Goal: Task Accomplishment & Management: Use online tool/utility

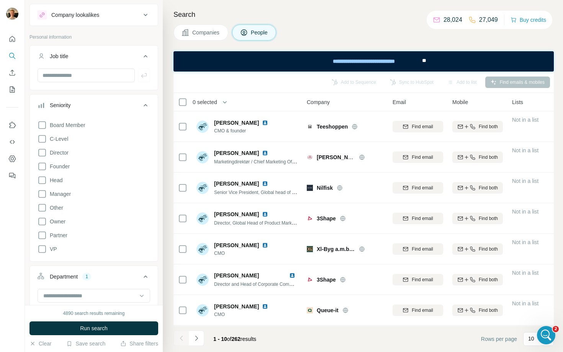
scroll to position [56, 0]
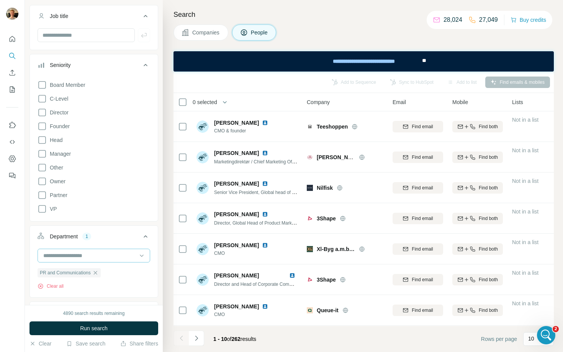
click at [101, 255] on input at bounding box center [90, 256] width 95 height 8
type input "***"
click at [112, 252] on input "***" at bounding box center [90, 256] width 95 height 8
click at [345, 80] on div "Add to Sequence Sync to HubSpot Add to list Find emails & mobiles" at bounding box center [363, 81] width 373 height 13
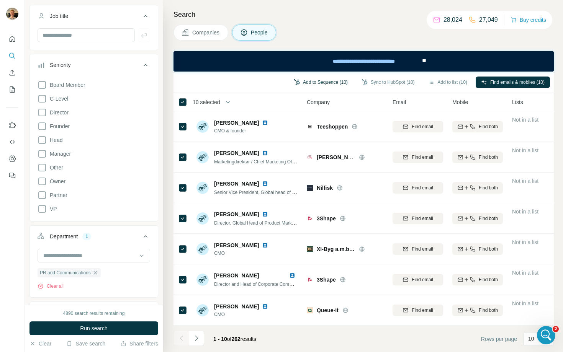
click at [324, 83] on button "Add to Sequence (10)" at bounding box center [321, 82] width 65 height 11
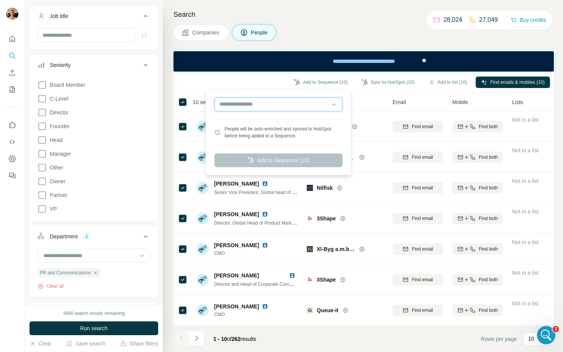
click at [285, 101] on input "text" at bounding box center [279, 105] width 128 height 14
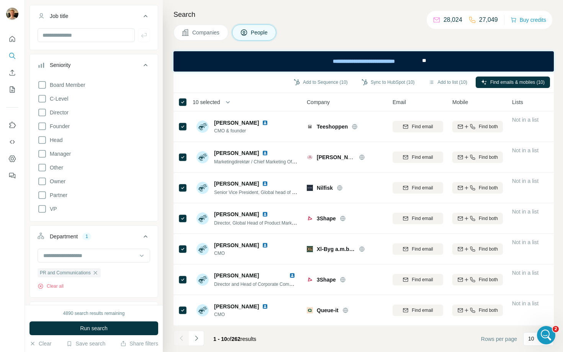
drag, startPoint x: 271, startPoint y: 83, endPoint x: 273, endPoint y: 87, distance: 4.3
click at [271, 84] on div "Add to Sequence (10) Sync to HubSpot (10) Add to list (10) Find emails & mobile…" at bounding box center [363, 81] width 373 height 13
click at [313, 85] on button "Add to Sequence (10)" at bounding box center [321, 82] width 65 height 11
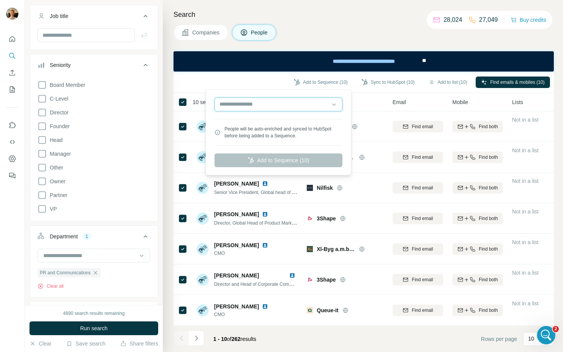
click at [296, 110] on input "text" at bounding box center [279, 105] width 128 height 14
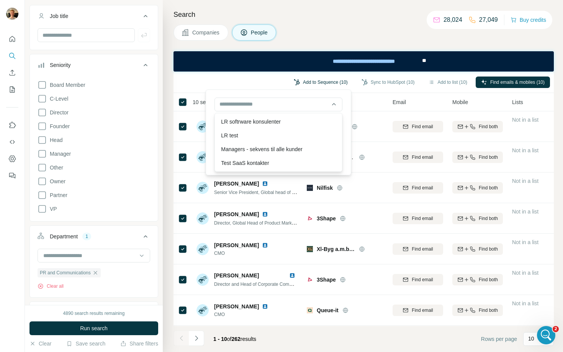
click at [291, 83] on button "Add to Sequence (10)" at bounding box center [321, 82] width 65 height 11
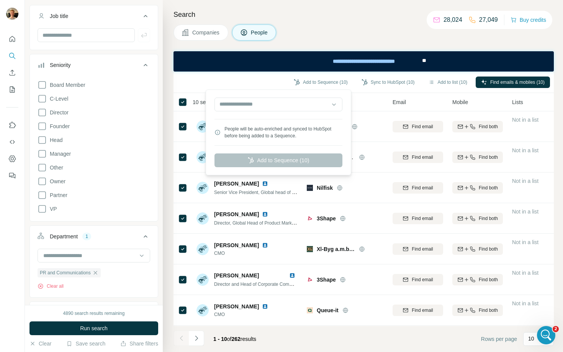
click at [255, 79] on div "Add to Sequence (10) Sync to HubSpot (10) Add to list (10) Find emails & mobile…" at bounding box center [363, 81] width 373 height 13
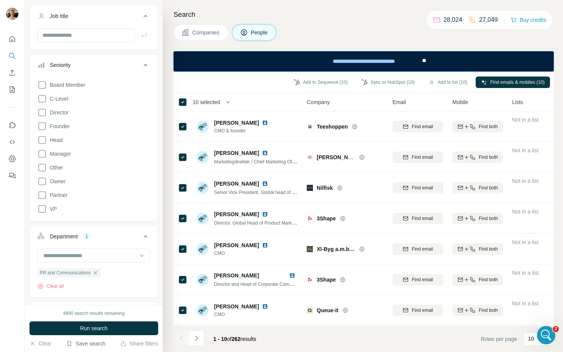
click at [103, 344] on button "Save search" at bounding box center [85, 344] width 39 height 8
click at [102, 336] on div "View my saved searches" at bounding box center [107, 330] width 81 height 15
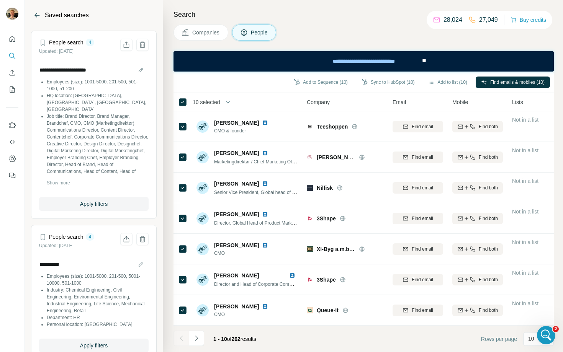
click at [34, 13] on icon "Back" at bounding box center [37, 15] width 8 height 8
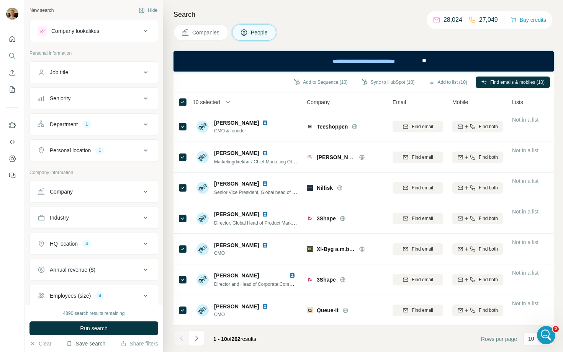
click at [90, 344] on button "Save search" at bounding box center [85, 344] width 39 height 8
click at [93, 314] on div "Save search" at bounding box center [107, 315] width 81 height 15
click at [100, 345] on button "Save search" at bounding box center [85, 344] width 39 height 8
click at [102, 334] on div "View my saved searches" at bounding box center [107, 330] width 81 height 15
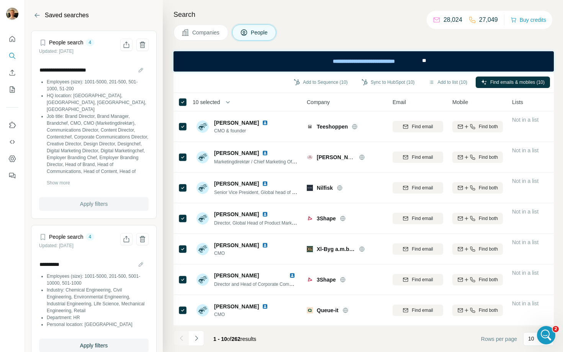
click at [82, 202] on span "Apply filters" at bounding box center [94, 204] width 28 height 8
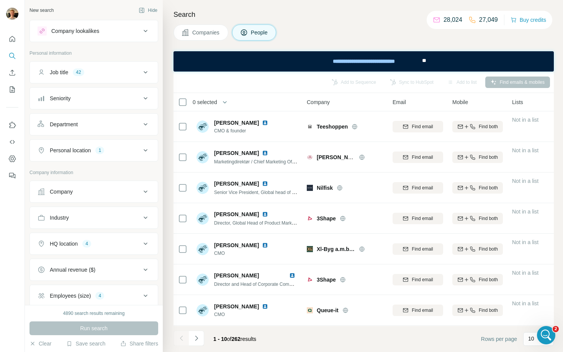
click at [112, 331] on div "Run search" at bounding box center [94, 329] width 129 height 14
click at [14, 50] on button "Search" at bounding box center [12, 56] width 12 height 14
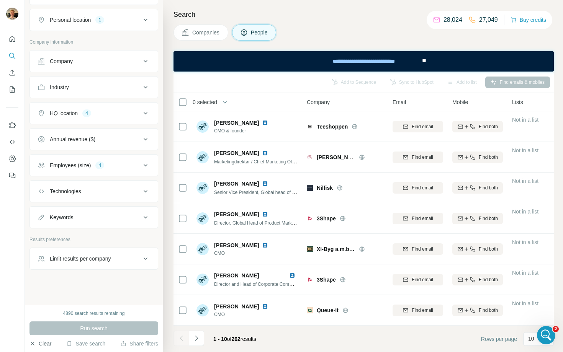
click at [45, 341] on button "Clear" at bounding box center [41, 344] width 22 height 8
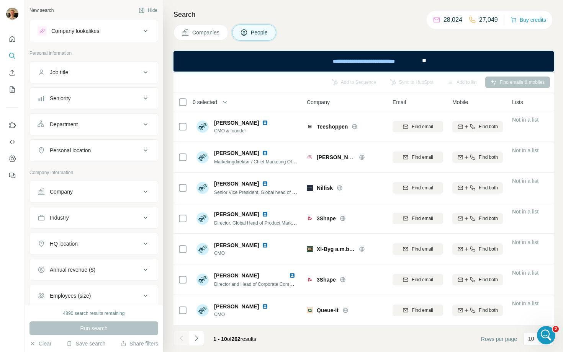
click at [91, 69] on div "Job title" at bounding box center [89, 73] width 103 height 8
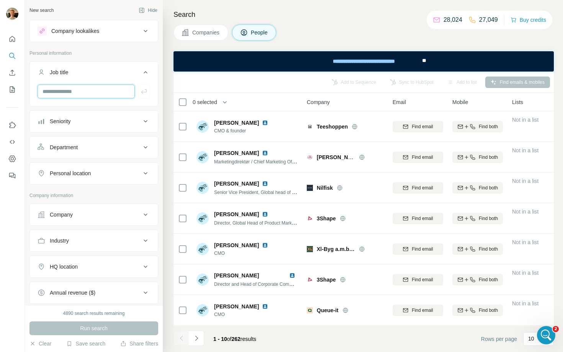
click at [93, 93] on input "text" at bounding box center [86, 92] width 97 height 14
paste input "**********"
type input "**********"
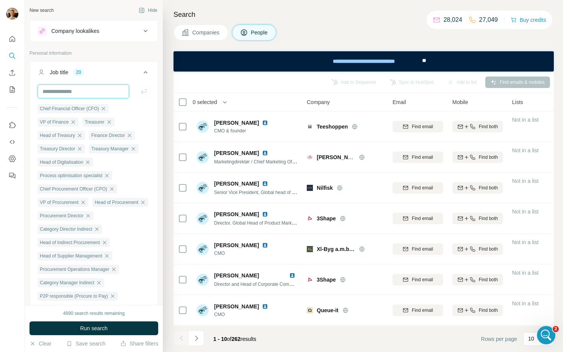
scroll to position [0, 0]
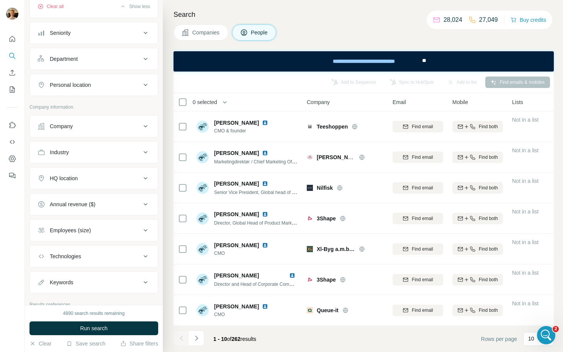
scroll to position [334, 0]
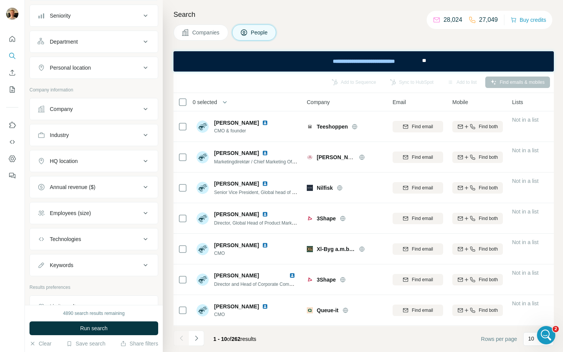
click at [87, 113] on div "Company" at bounding box center [89, 109] width 103 height 8
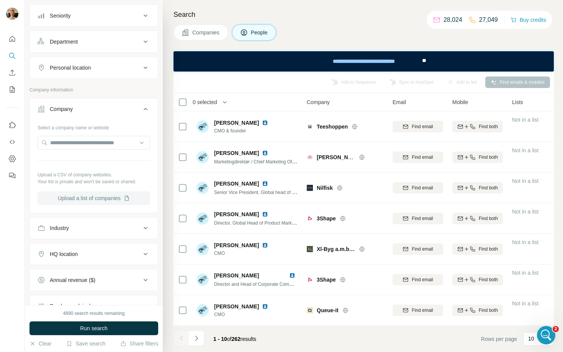
click at [87, 205] on button "Upload a list of companies" at bounding box center [94, 199] width 113 height 14
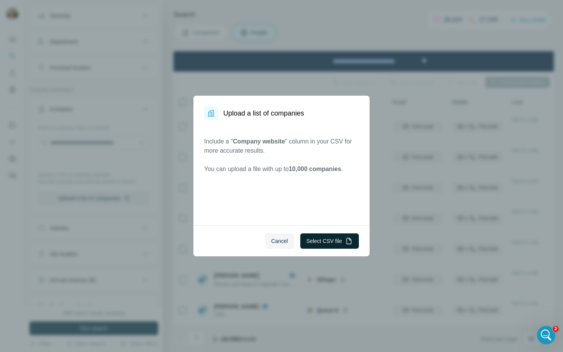
click at [325, 244] on button "Select CSV file" at bounding box center [329, 241] width 59 height 15
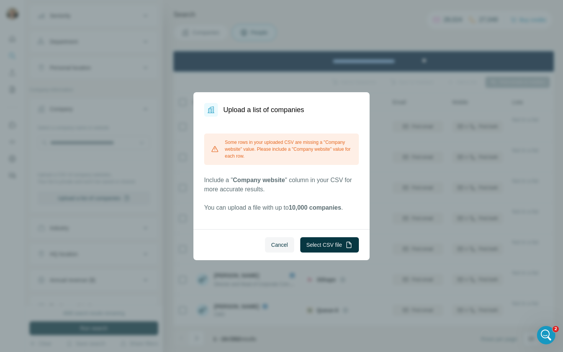
click at [308, 230] on div "Cancel Select CSV file" at bounding box center [281, 245] width 176 height 31
click at [322, 239] on button "Select CSV file" at bounding box center [329, 245] width 59 height 15
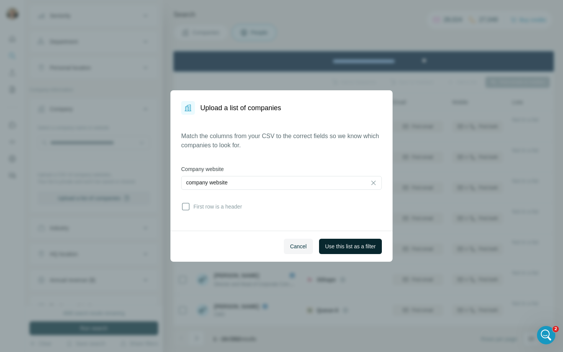
click at [334, 248] on span "Use this list as a filter" at bounding box center [350, 247] width 51 height 8
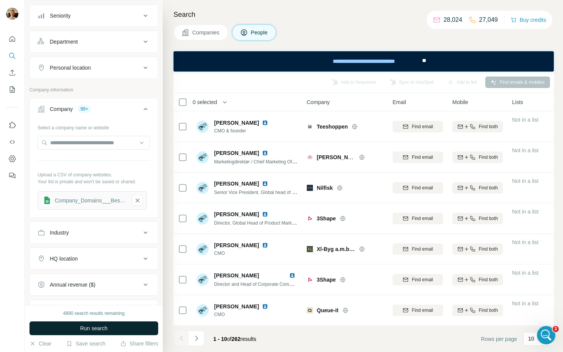
click at [122, 329] on button "Run search" at bounding box center [94, 329] width 129 height 14
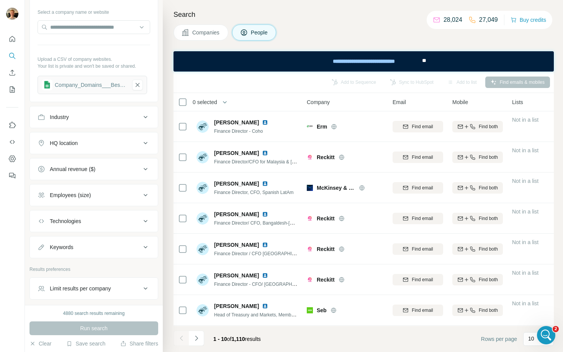
scroll to position [496, 0]
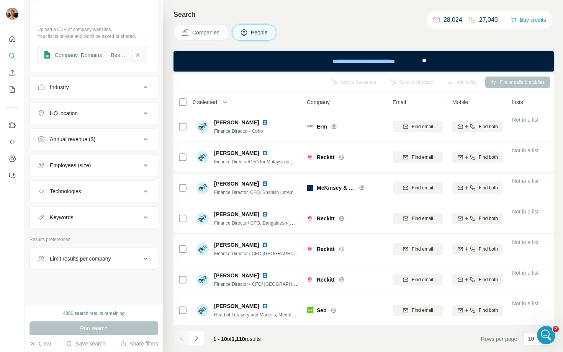
click at [93, 253] on button "Limit results per company" at bounding box center [94, 259] width 128 height 18
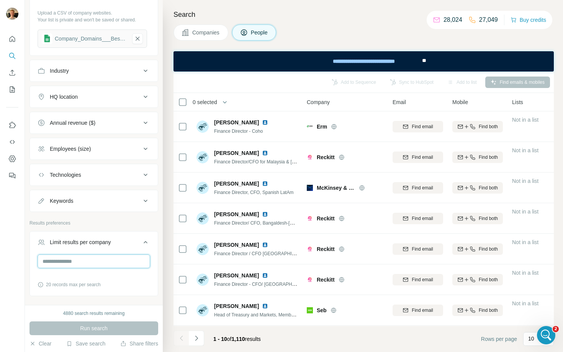
click at [86, 269] on input "number" at bounding box center [94, 262] width 113 height 14
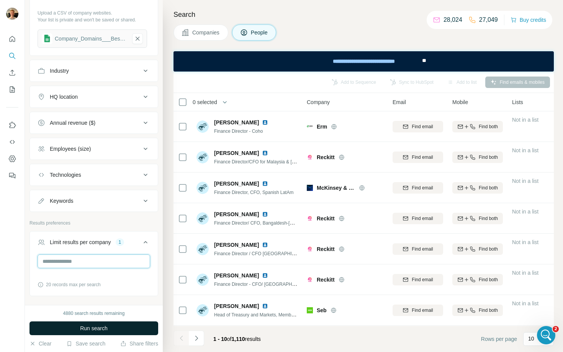
type input "*"
click at [70, 332] on button "Run search" at bounding box center [94, 329] width 129 height 14
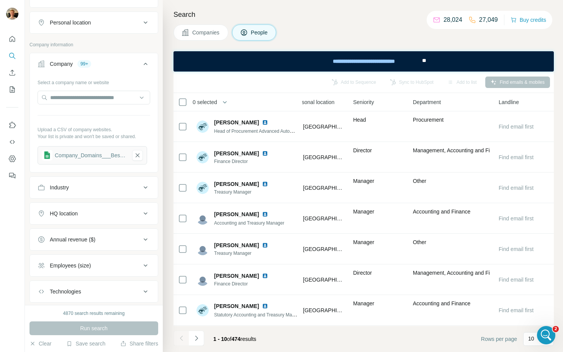
scroll to position [398, 0]
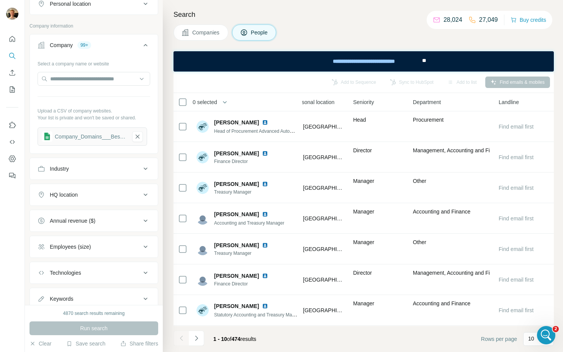
click at [95, 199] on div "HQ location" at bounding box center [89, 195] width 103 height 8
click at [87, 221] on input "text" at bounding box center [94, 214] width 113 height 14
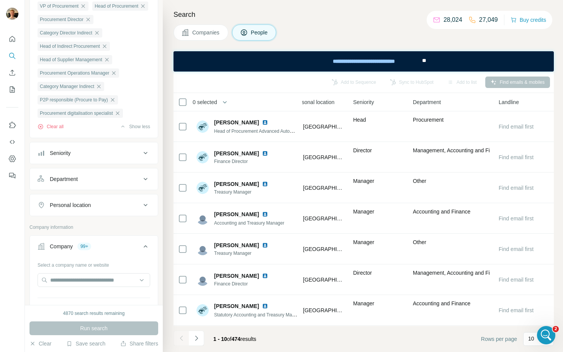
scroll to position [195, 0]
click at [82, 216] on button "Personal location" at bounding box center [94, 207] width 128 height 18
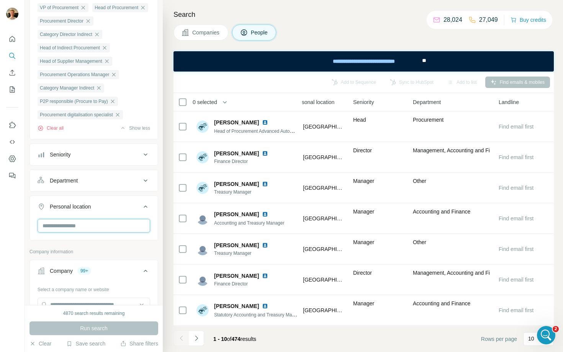
click at [81, 233] on input "text" at bounding box center [94, 226] width 113 height 14
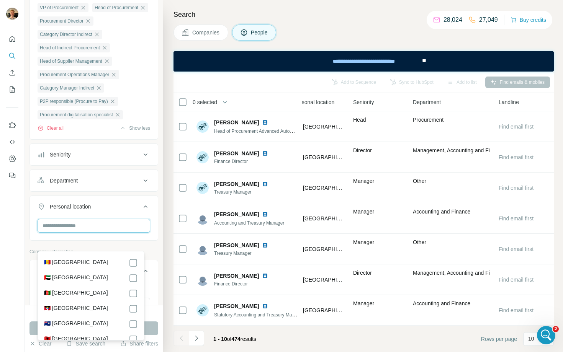
type input "*"
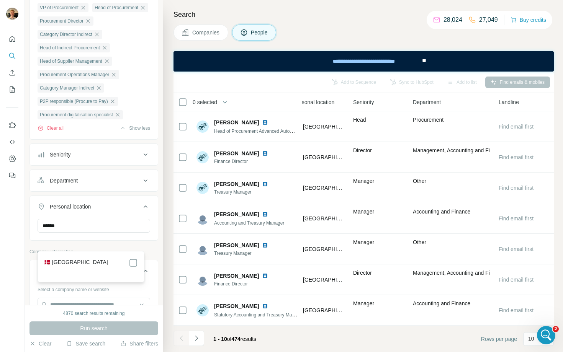
click at [82, 266] on div "🇩🇰 [GEOGRAPHIC_DATA]" at bounding box center [91, 263] width 94 height 9
click at [127, 259] on div "🇩🇰 [GEOGRAPHIC_DATA]" at bounding box center [91, 263] width 94 height 9
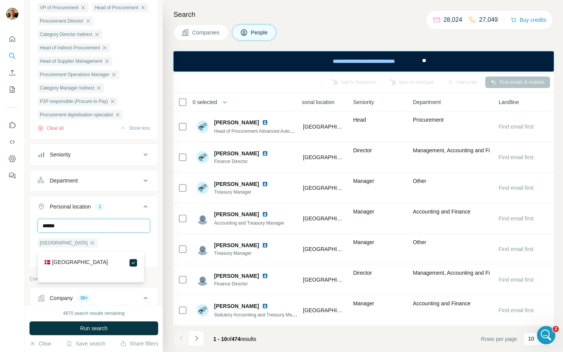
click at [114, 233] on input "******" at bounding box center [94, 226] width 113 height 14
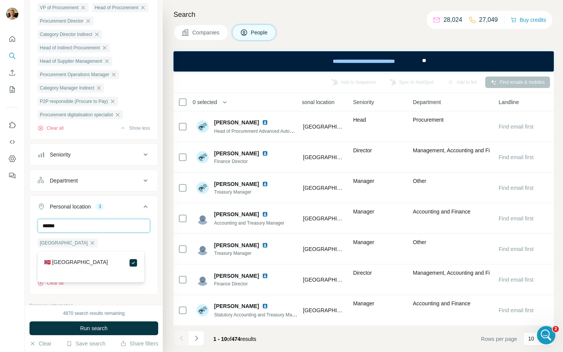
click at [118, 233] on input "******" at bounding box center [94, 226] width 113 height 14
type input "*******"
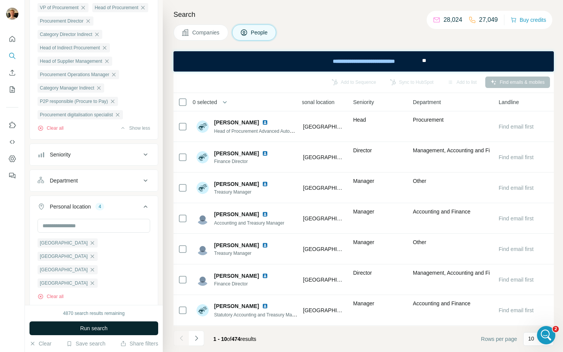
click at [140, 334] on button "Run search" at bounding box center [94, 329] width 129 height 14
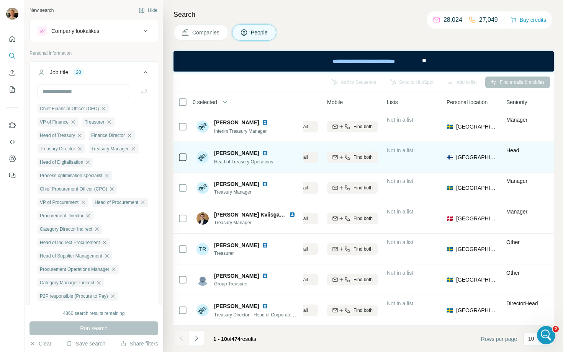
scroll to position [0, 114]
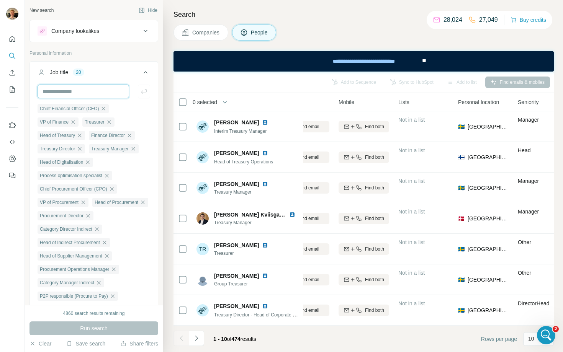
click at [70, 94] on input "text" at bounding box center [84, 92] width 92 height 14
paste input "**********"
type input "**********"
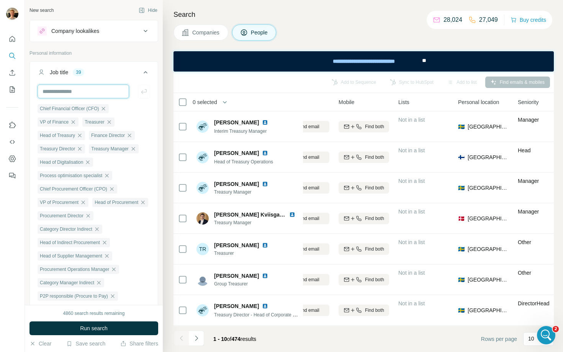
click at [74, 94] on input "text" at bounding box center [84, 92] width 92 height 14
paste input "**********"
type input "**********"
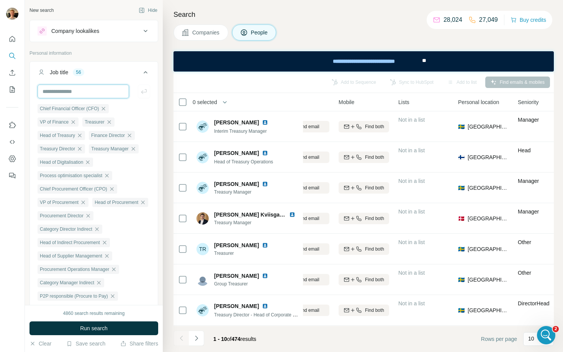
click at [89, 92] on input "text" at bounding box center [84, 92] width 92 height 14
paste input "**********"
type input "**********"
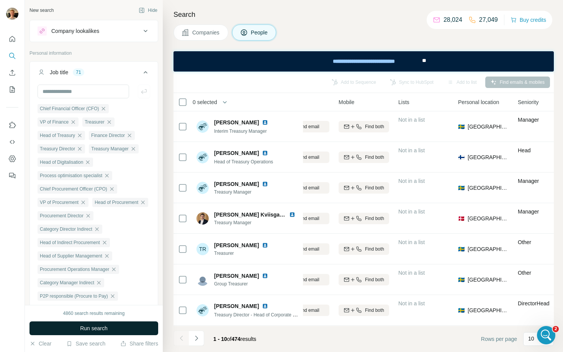
click at [116, 327] on button "Run search" at bounding box center [94, 329] width 129 height 14
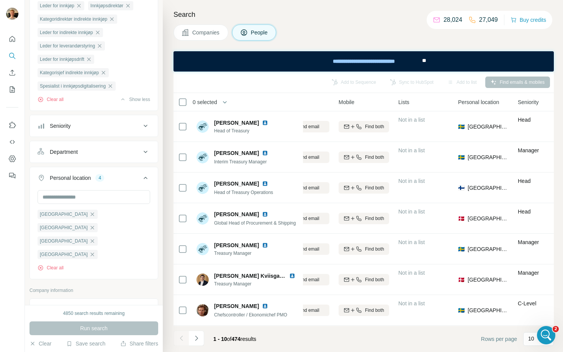
scroll to position [759, 0]
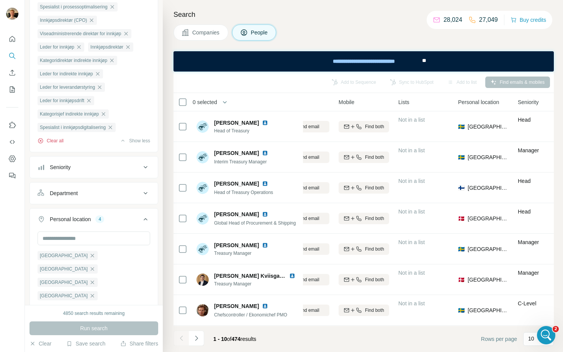
click at [46, 144] on button "Clear all" at bounding box center [51, 141] width 26 height 7
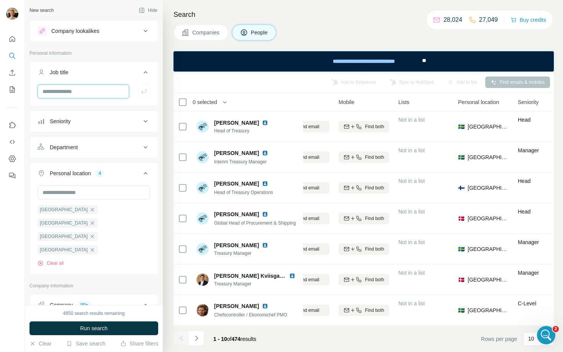
click at [85, 97] on input "text" at bounding box center [84, 92] width 92 height 14
paste input "**********"
type input "**********"
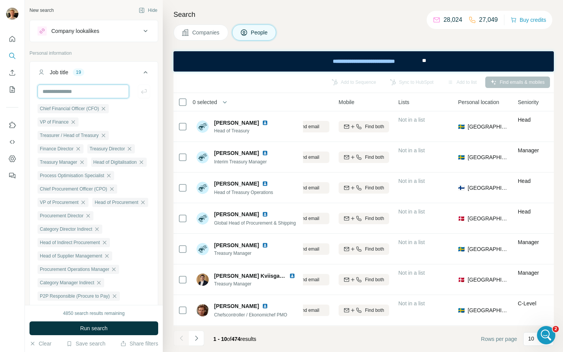
scroll to position [0, 0]
click at [85, 329] on span "Run search" at bounding box center [94, 329] width 28 height 8
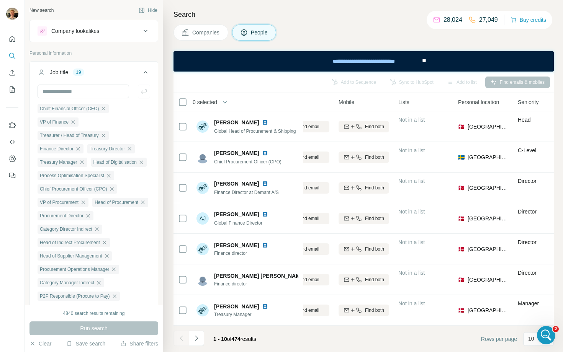
click at [201, 102] on span "0 selected" at bounding box center [205, 102] width 25 height 8
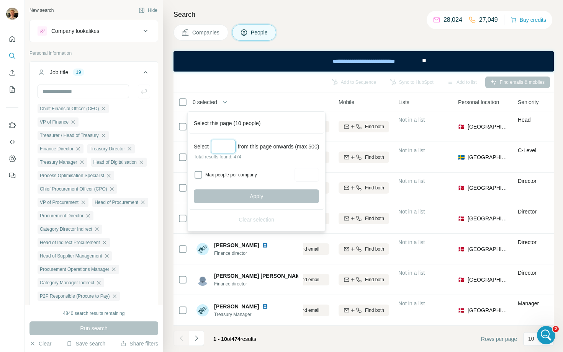
click at [222, 151] on input "Select a number (up to 500)" at bounding box center [223, 147] width 25 height 14
click at [228, 144] on input "***" at bounding box center [223, 147] width 25 height 14
type input "***"
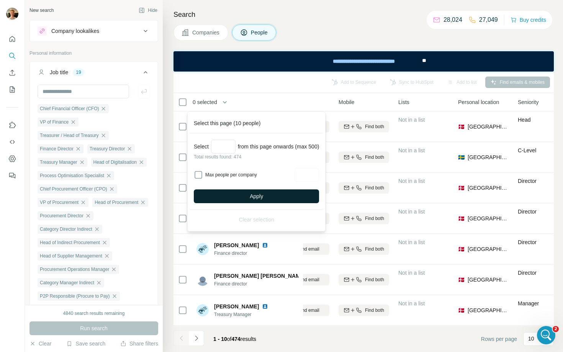
click at [249, 195] on button "Apply" at bounding box center [256, 197] width 125 height 14
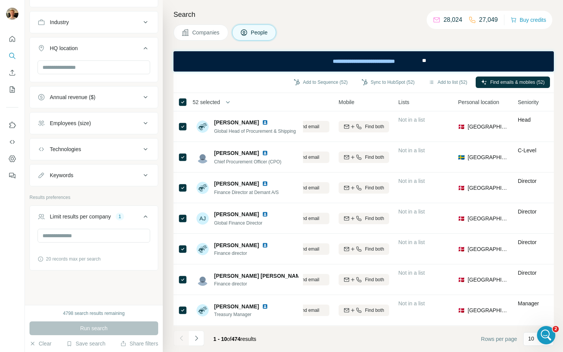
scroll to position [1329, 0]
click at [220, 105] on span "52 selected" at bounding box center [207, 102] width 28 height 8
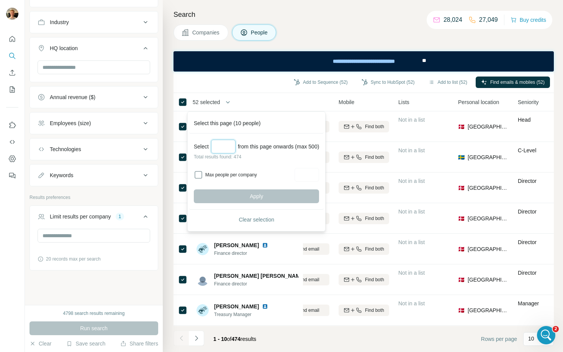
click at [231, 147] on input "Select a number (up to 500)" at bounding box center [223, 147] width 25 height 14
type input "***"
click at [241, 192] on button "Apply" at bounding box center [256, 197] width 125 height 14
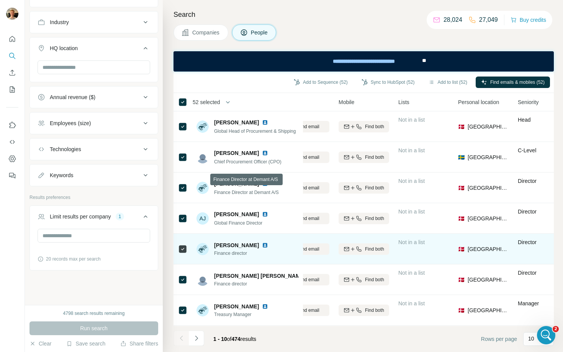
scroll to position [96, 114]
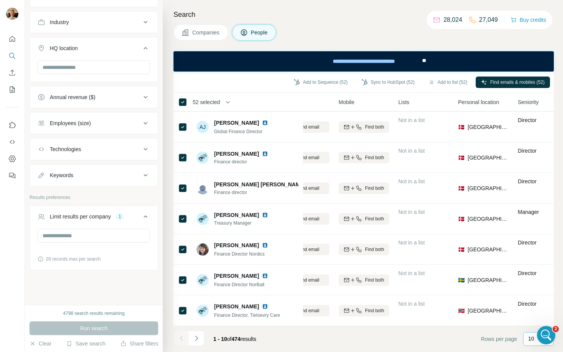
click at [528, 336] on div "10" at bounding box center [538, 340] width 31 height 14
click at [542, 280] on div "60" at bounding box center [539, 281] width 18 height 8
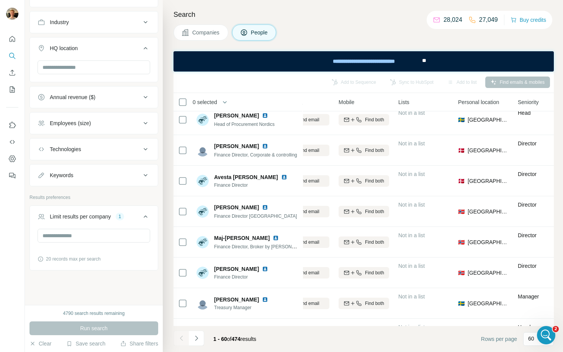
scroll to position [1628, 114]
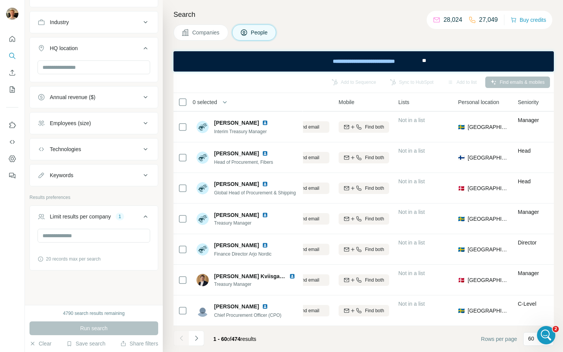
click at [203, 105] on span "0 selected" at bounding box center [205, 102] width 25 height 8
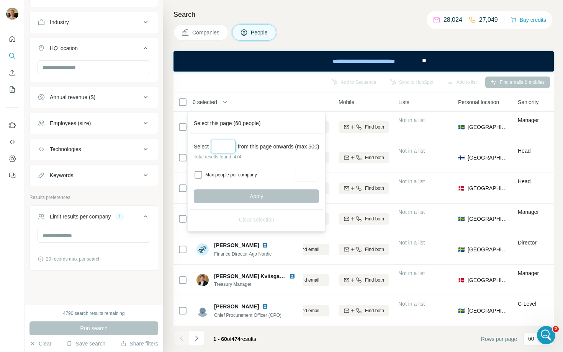
click at [231, 148] on input "Select a number (up to 500)" at bounding box center [223, 147] width 25 height 14
type input "***"
click at [227, 200] on button "Apply" at bounding box center [256, 197] width 125 height 14
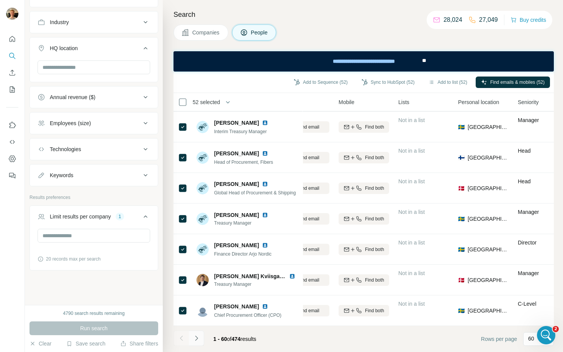
click at [197, 339] on icon "Navigate to next page" at bounding box center [197, 339] width 8 height 8
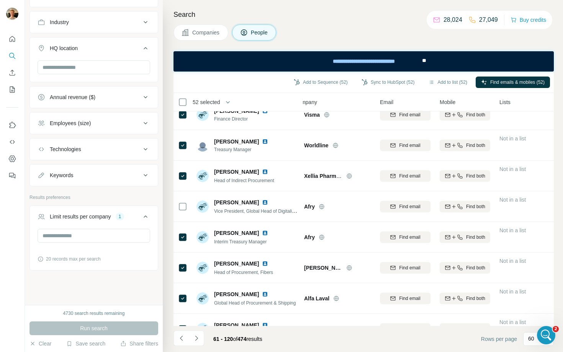
scroll to position [1628, 13]
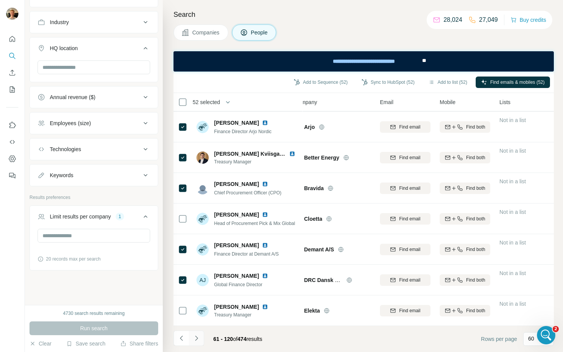
click at [198, 339] on icon "Navigate to next page" at bounding box center [197, 339] width 8 height 8
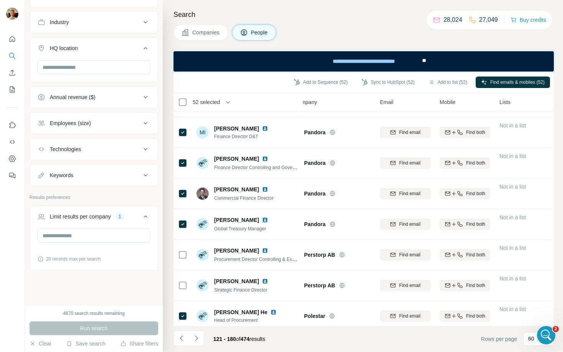
scroll to position [288, 13]
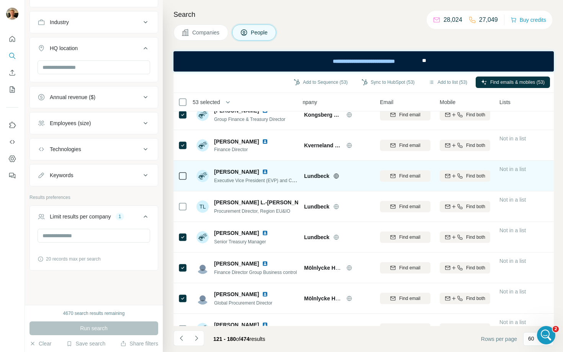
click at [187, 180] on div at bounding box center [182, 176] width 9 height 9
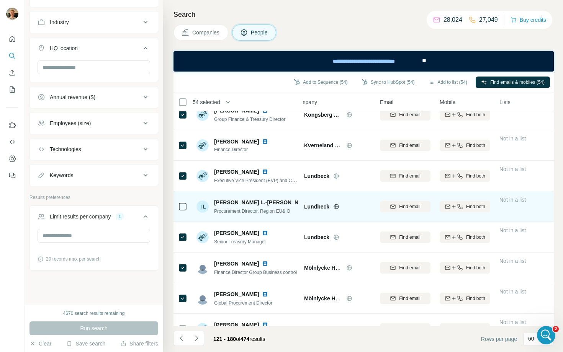
click at [178, 204] on icon at bounding box center [182, 206] width 9 height 9
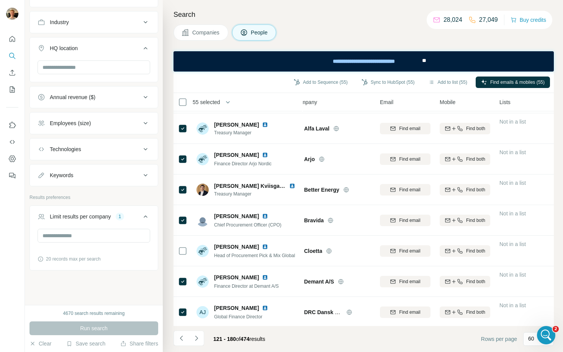
scroll to position [1628, 13]
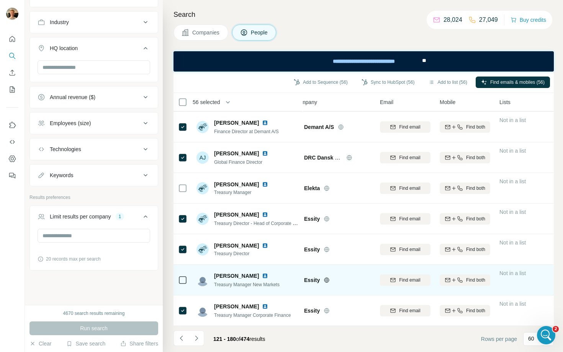
click at [180, 284] on div at bounding box center [182, 280] width 9 height 21
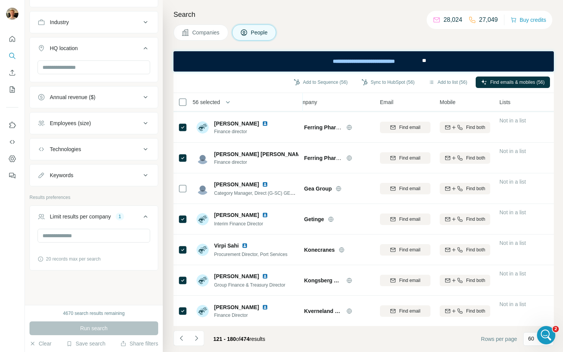
scroll to position [0, 13]
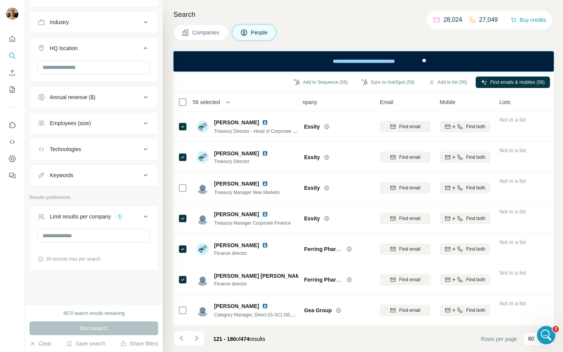
click at [198, 345] on button "Navigate to next page" at bounding box center [196, 338] width 15 height 15
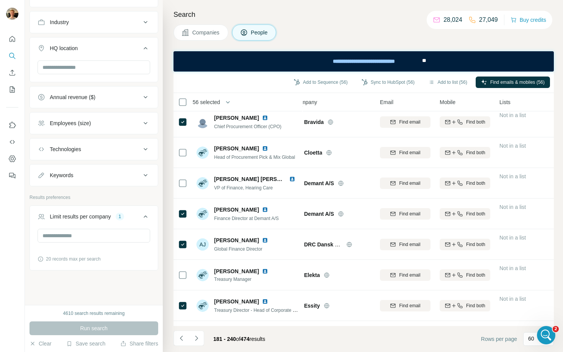
scroll to position [1628, 13]
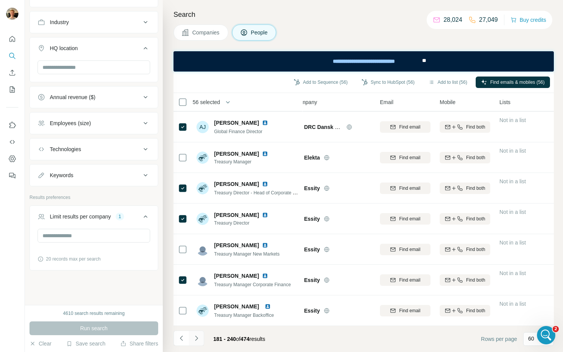
click at [199, 336] on icon "Navigate to next page" at bounding box center [197, 339] width 8 height 8
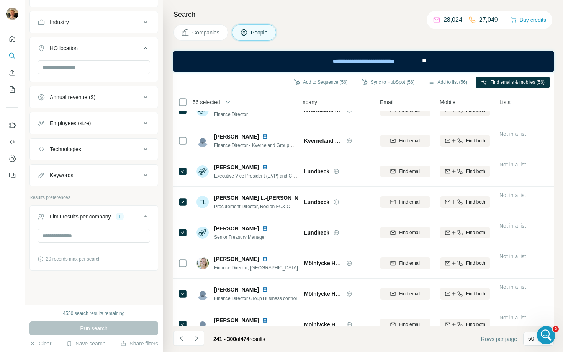
scroll to position [0, 13]
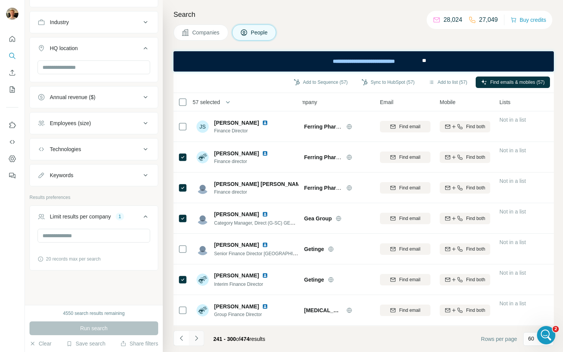
click at [200, 343] on button "Navigate to next page" at bounding box center [196, 338] width 15 height 15
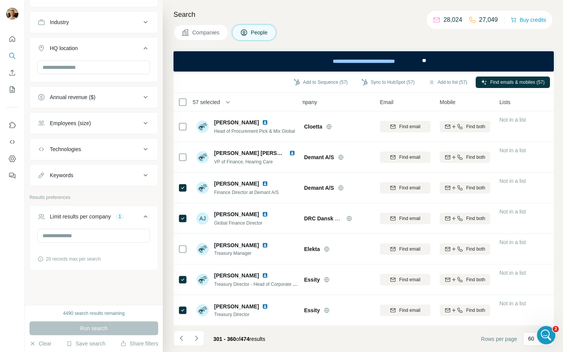
click at [184, 108] on th "57 selected" at bounding box center [235, 102] width 123 height 18
click at [198, 337] on icon "Navigate to next page" at bounding box center [197, 339] width 8 height 8
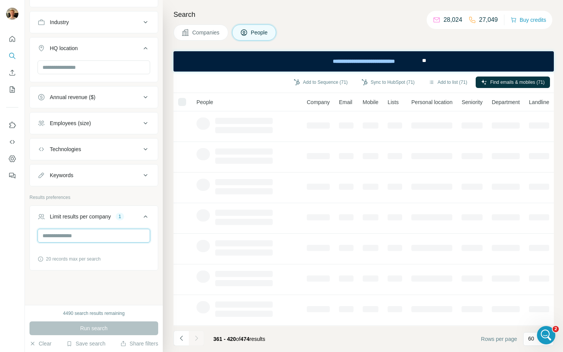
click at [72, 241] on input "*" at bounding box center [94, 236] width 113 height 14
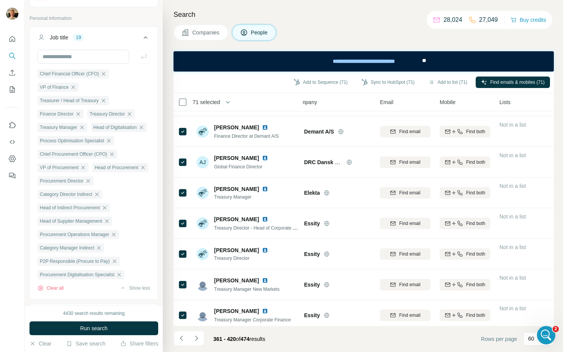
scroll to position [0, 13]
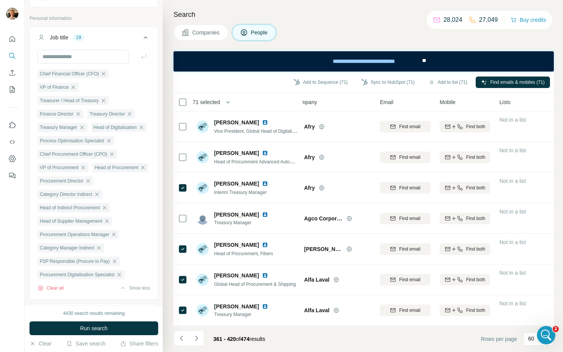
type input "*"
click at [180, 97] on th "71 selected" at bounding box center [235, 102] width 123 height 18
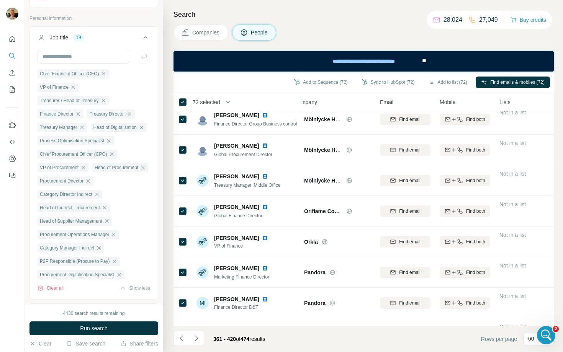
scroll to position [1217, 13]
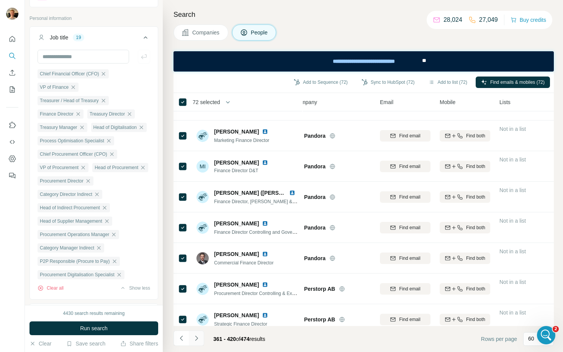
click at [198, 343] on button "Navigate to next page" at bounding box center [196, 338] width 15 height 15
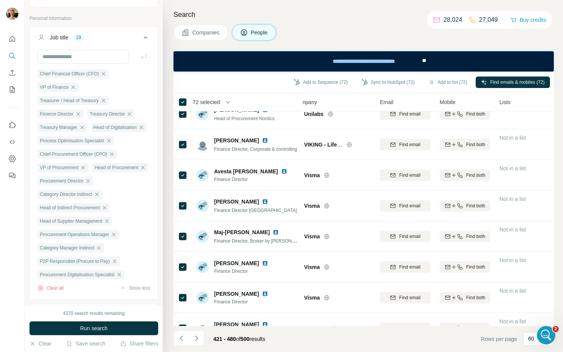
scroll to position [0, 13]
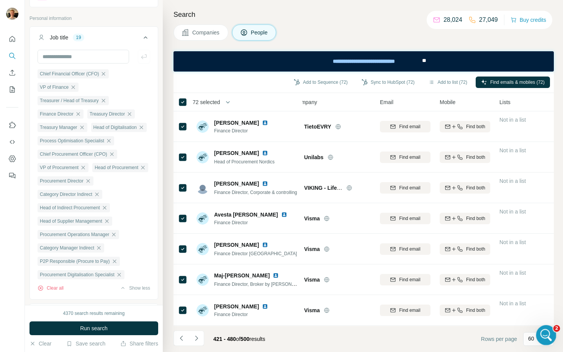
click at [542, 329] on div "Open Intercom Messenger" at bounding box center [545, 334] width 25 height 25
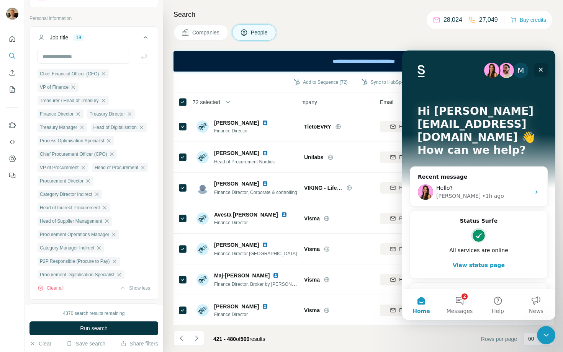
click at [543, 67] on icon "Close" at bounding box center [541, 70] width 6 height 6
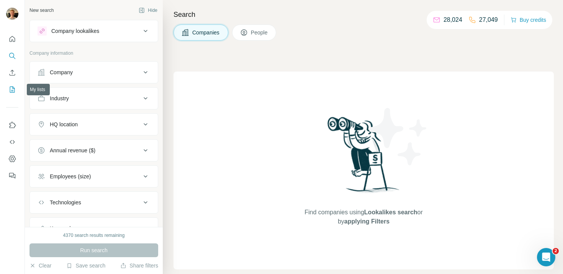
click at [10, 95] on button "My lists" at bounding box center [12, 90] width 12 height 14
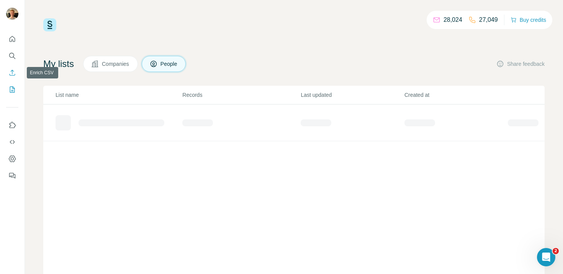
click at [12, 74] on icon "Enrich CSV" at bounding box center [13, 73] width 6 height 6
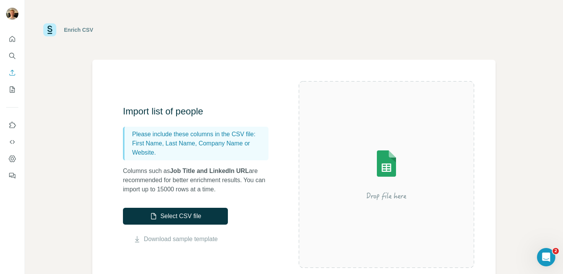
click at [175, 226] on div "Select CSV file Download sample template" at bounding box center [175, 226] width 105 height 36
click at [177, 221] on button "Select CSV file" at bounding box center [175, 216] width 105 height 17
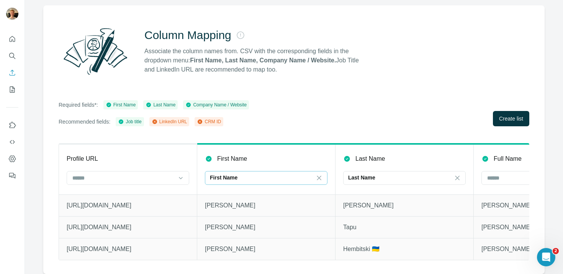
scroll to position [60, 0]
click at [182, 171] on div at bounding box center [181, 178] width 8 height 14
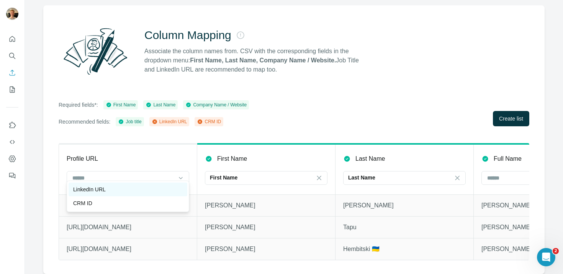
click at [169, 192] on div "LinkedIn URL" at bounding box center [128, 190] width 110 height 8
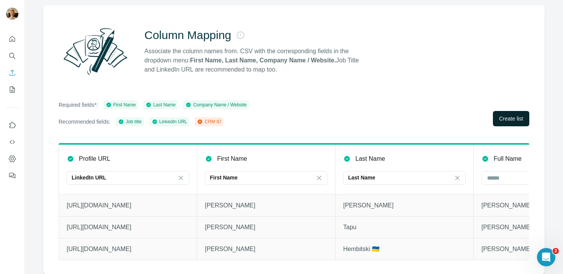
click at [499, 115] on span "Create list" at bounding box center [511, 119] width 24 height 8
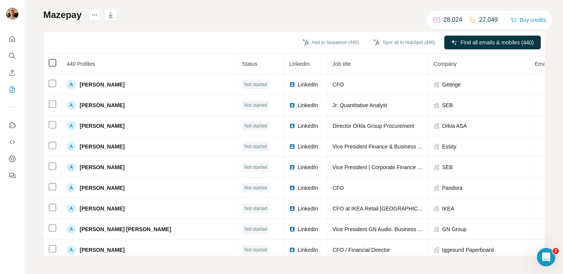
click at [56, 60] on icon at bounding box center [52, 62] width 9 height 9
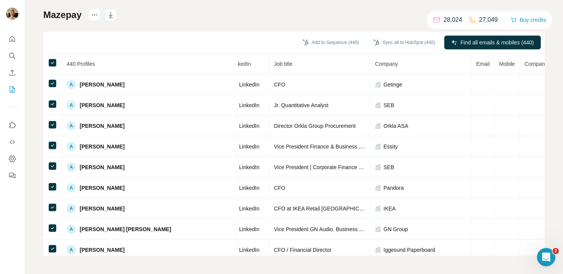
scroll to position [0, 89]
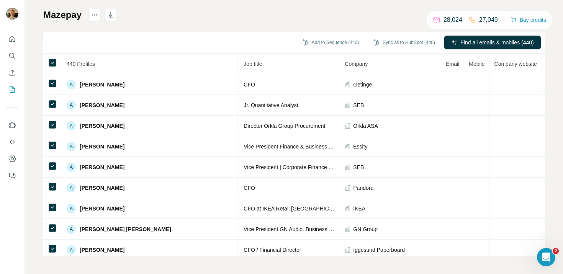
click at [495, 64] on span "Company website" at bounding box center [516, 64] width 43 height 6
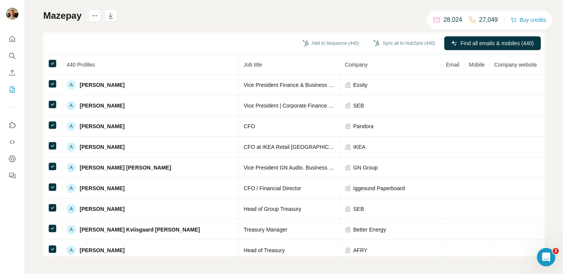
scroll to position [47, 0]
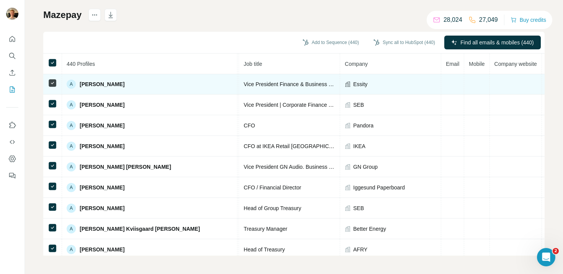
click at [353, 85] on span "Essity" at bounding box center [360, 84] width 14 height 8
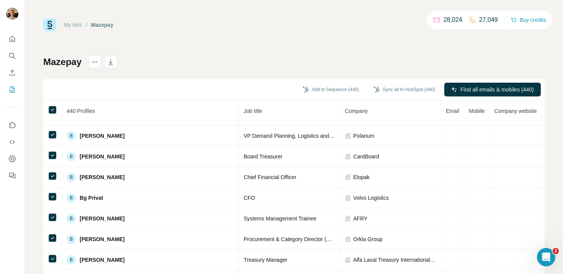
scroll to position [1012, 89]
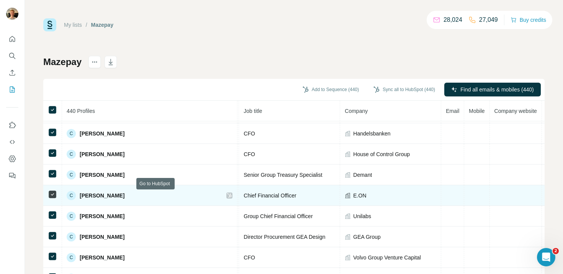
click at [226, 197] on div at bounding box center [229, 196] width 6 height 6
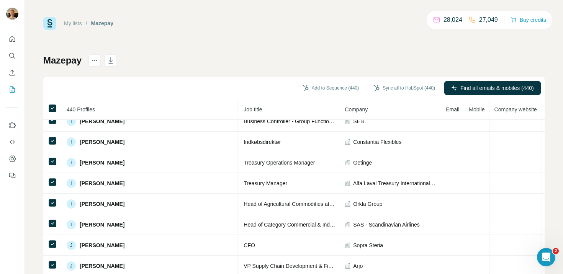
scroll to position [3133, 89]
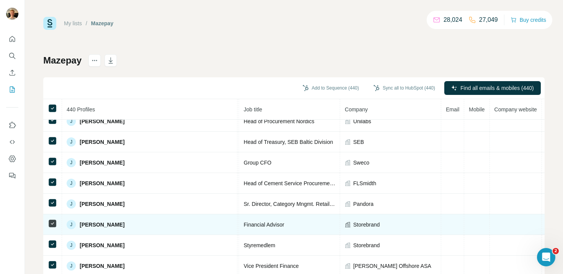
click at [345, 224] on icon at bounding box center [348, 225] width 6 height 6
click at [353, 224] on span "Storebrand" at bounding box center [366, 225] width 26 height 8
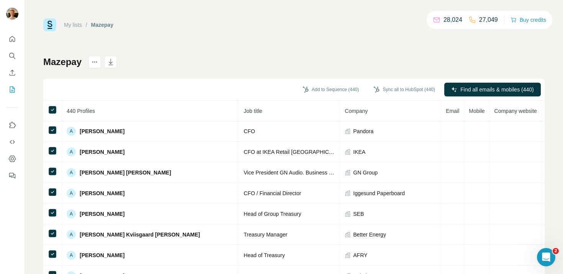
scroll to position [0, 89]
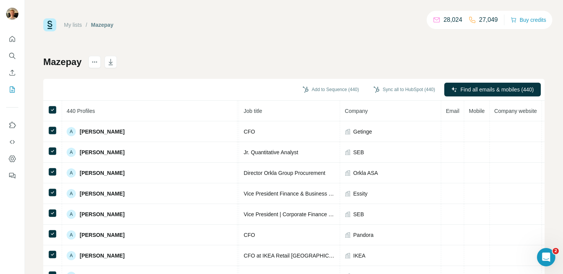
click at [490, 115] on th "Company website" at bounding box center [516, 111] width 52 height 21
click at [285, 55] on div "My lists / Mazepay 28,024 27,049 Buy credits Mazepay Add to Sequence (440) Sync…" at bounding box center [294, 160] width 502 height 285
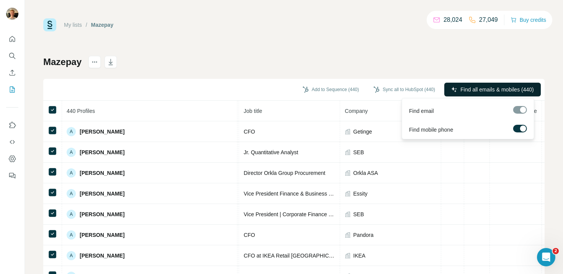
click at [462, 91] on span "Find all emails & mobiles (440)" at bounding box center [497, 90] width 73 height 8
